Goal: Transaction & Acquisition: Purchase product/service

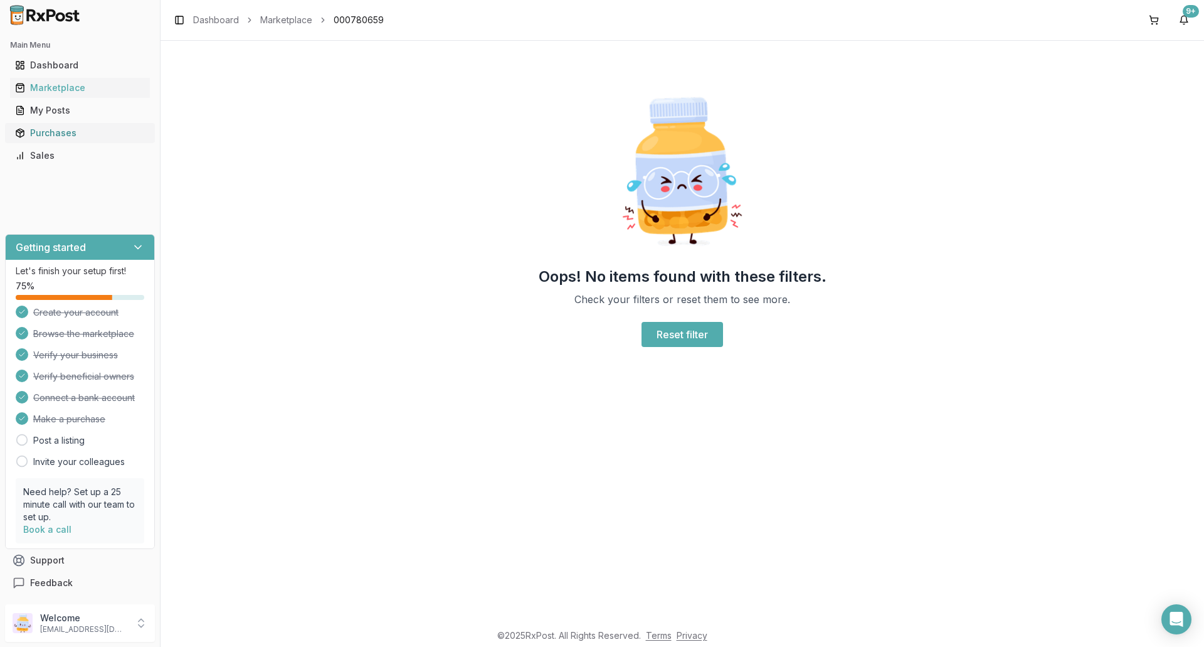
click at [78, 139] on div "Purchases" at bounding box center [80, 133] width 130 height 13
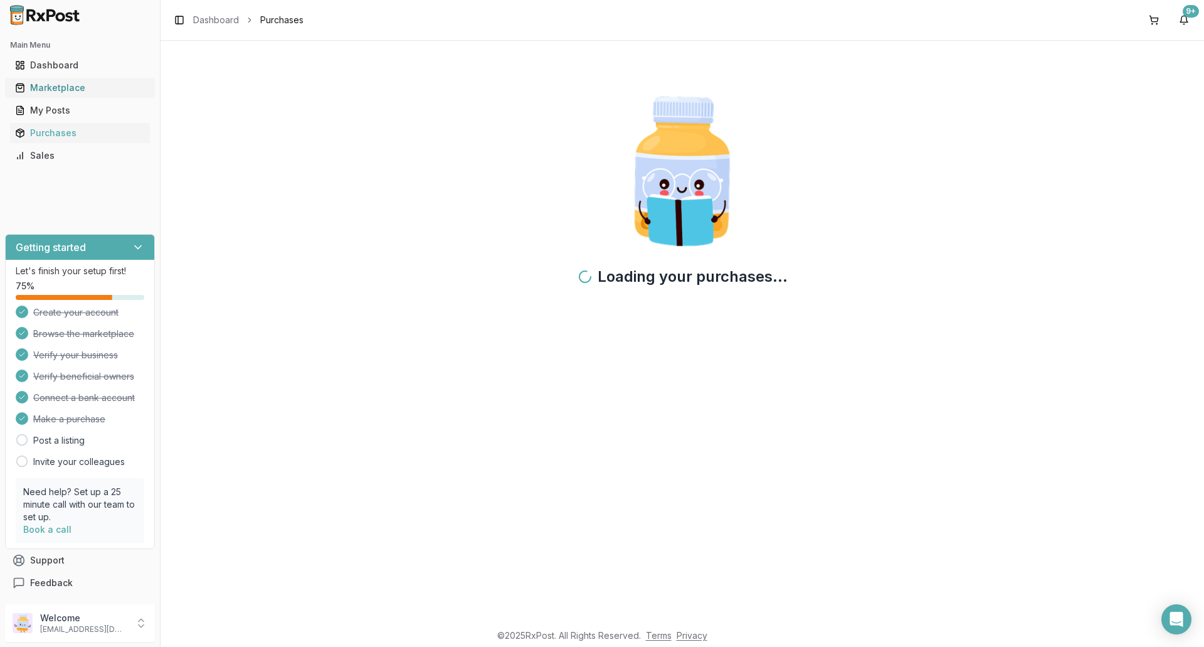
click at [73, 91] on div "Marketplace" at bounding box center [80, 88] width 130 height 13
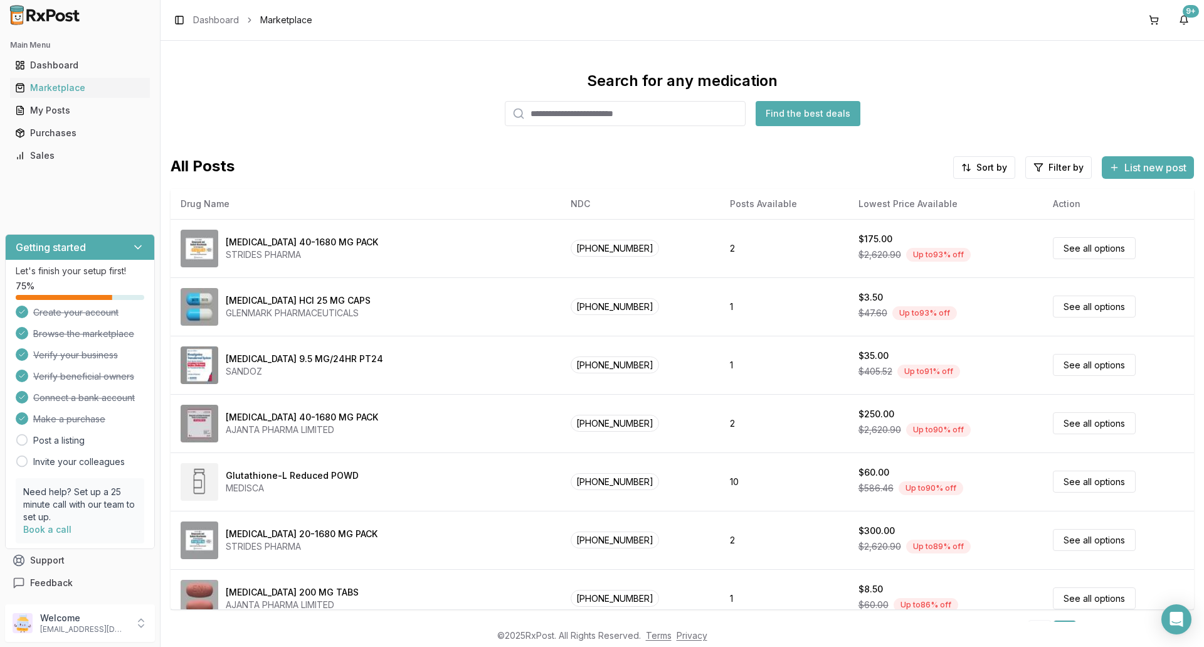
click at [585, 114] on input "search" at bounding box center [625, 113] width 241 height 25
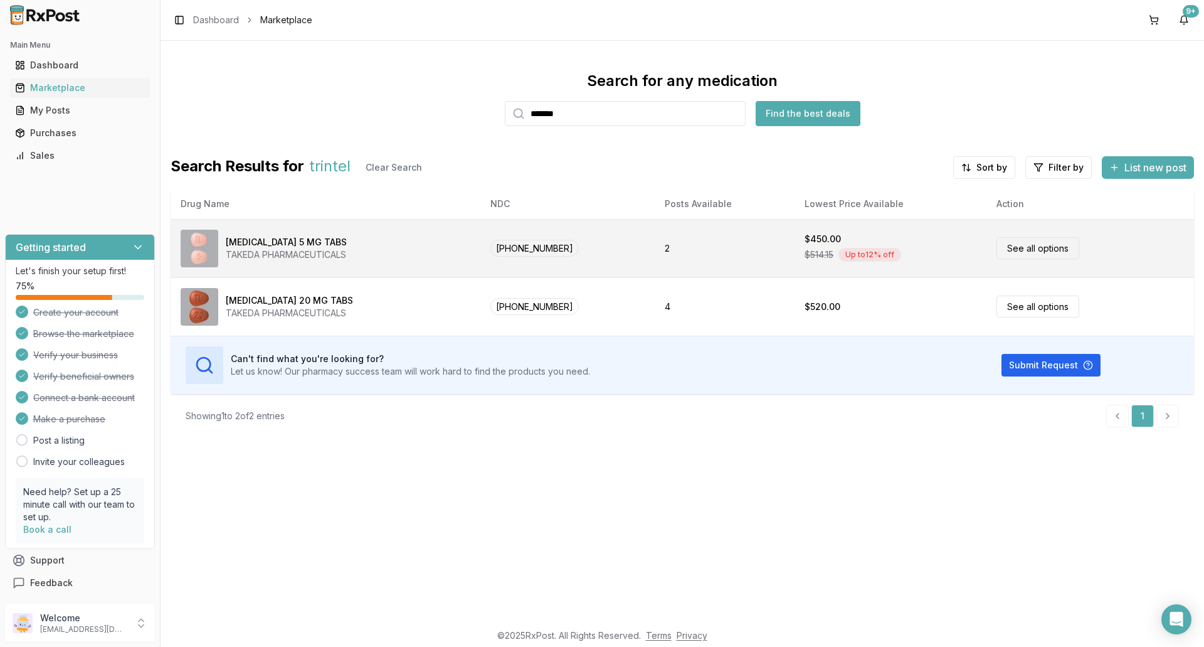
type input "*******"
click at [391, 246] on div "[MEDICAL_DATA] 5 MG TABS TAKEDA PHARMACEUTICALS" at bounding box center [326, 249] width 290 height 38
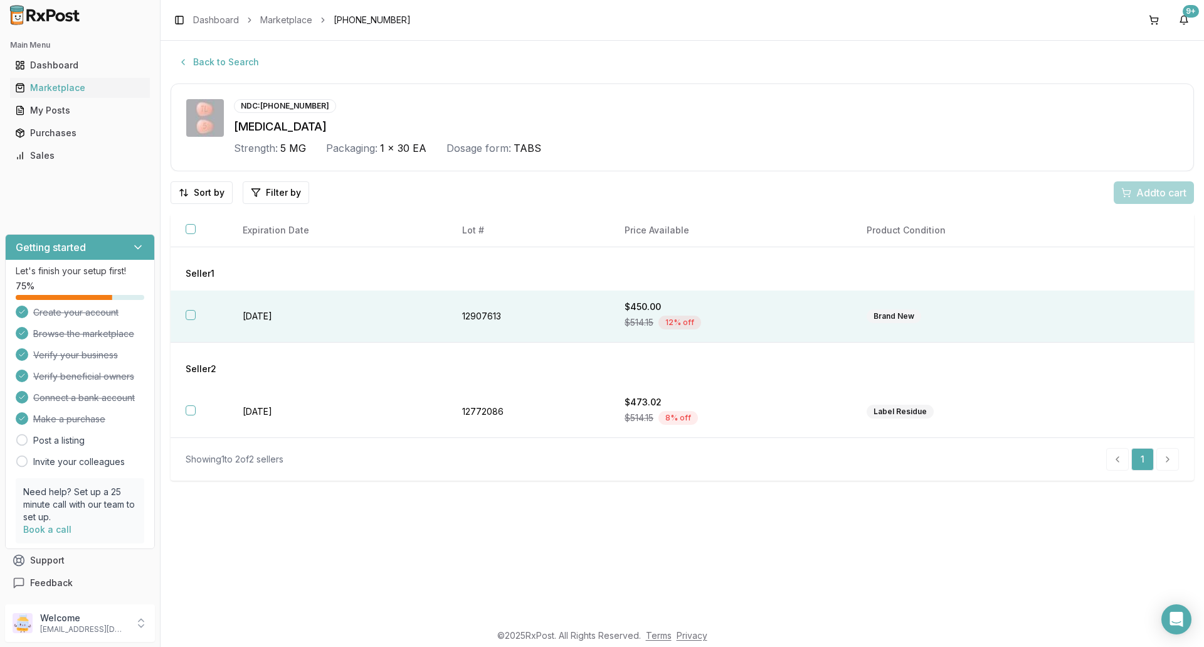
click at [766, 314] on div "$514.15 12 % off" at bounding box center [731, 322] width 212 height 19
click at [1136, 193] on span "Add 1 to cart" at bounding box center [1159, 192] width 55 height 15
